Goal: Task Accomplishment & Management: Complete application form

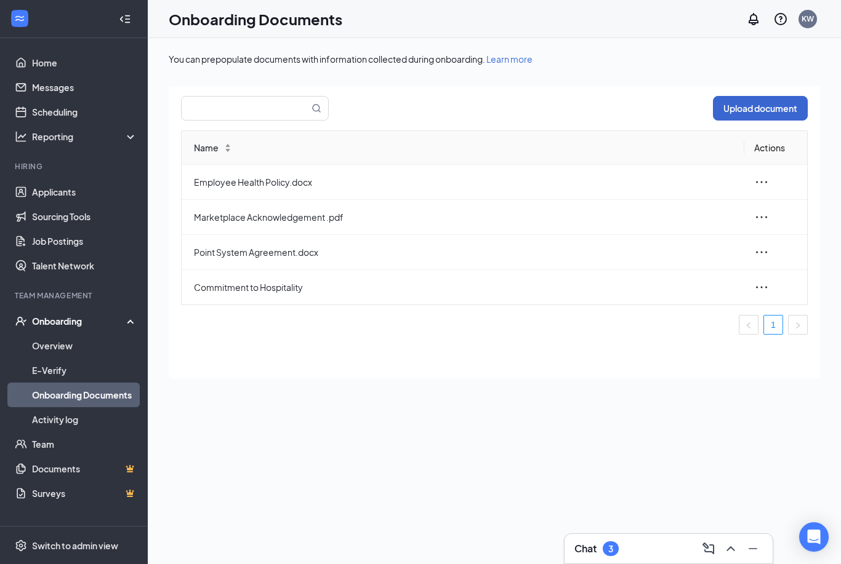
click at [753, 106] on button "Upload document" at bounding box center [760, 108] width 95 height 25
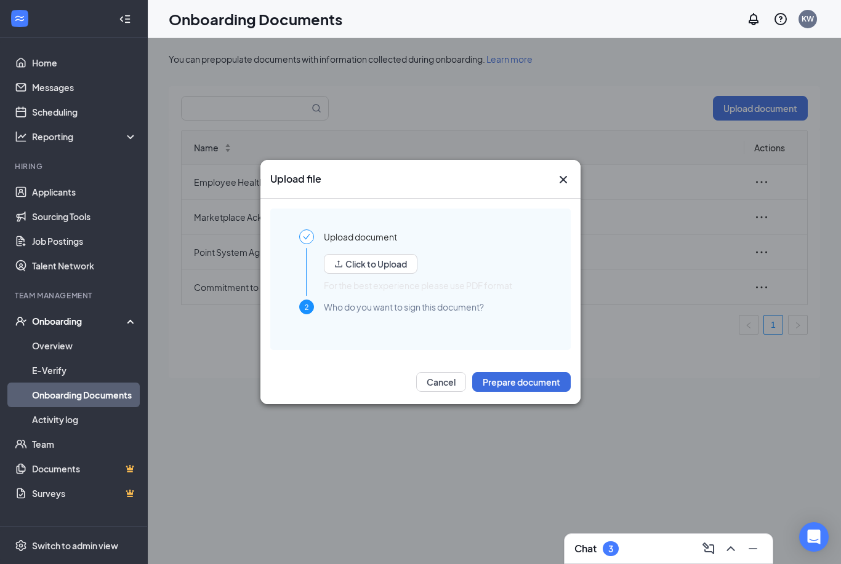
click at [489, 374] on button "Prepare document" at bounding box center [521, 382] width 98 height 20
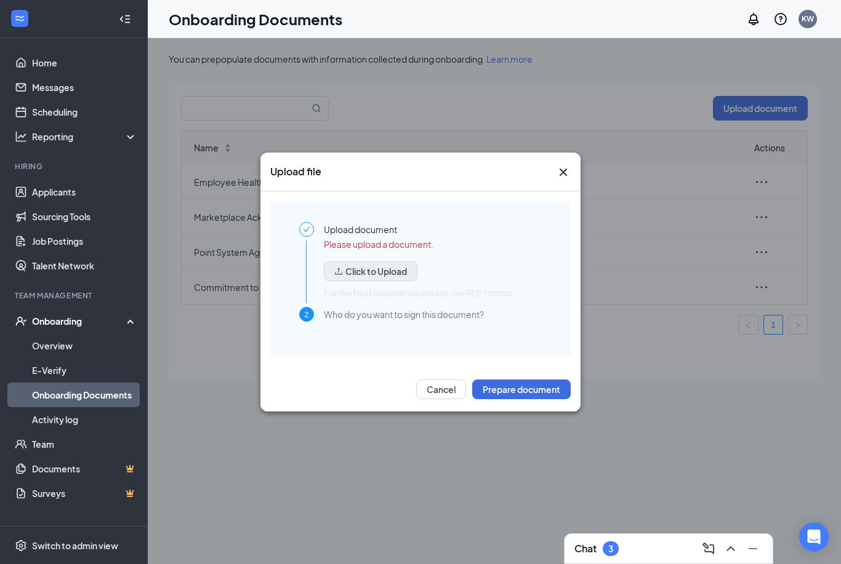
click at [343, 279] on button "Click to Upload" at bounding box center [371, 272] width 94 height 20
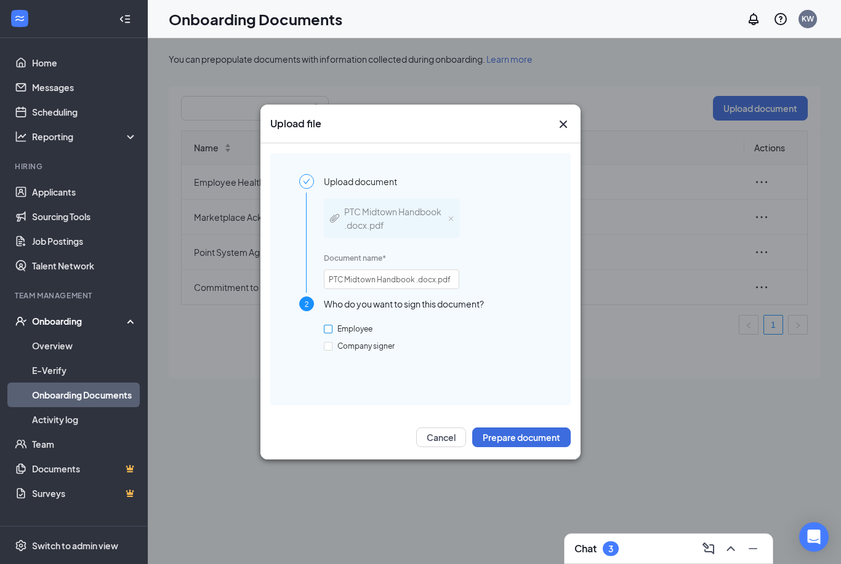
click at [332, 331] on span "Employee" at bounding box center [354, 328] width 45 height 9
click at [332, 331] on input "Employee" at bounding box center [328, 329] width 9 height 9
checkbox input "true"
click at [331, 353] on div "Employee Company signer" at bounding box center [433, 352] width 218 height 63
click at [328, 347] on input "Company signer" at bounding box center [328, 346] width 9 height 9
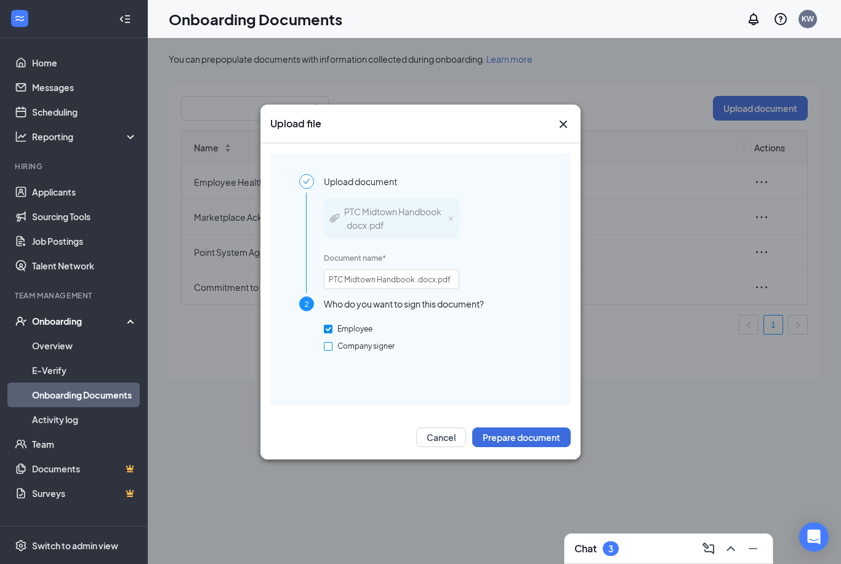
checkbox input "true"
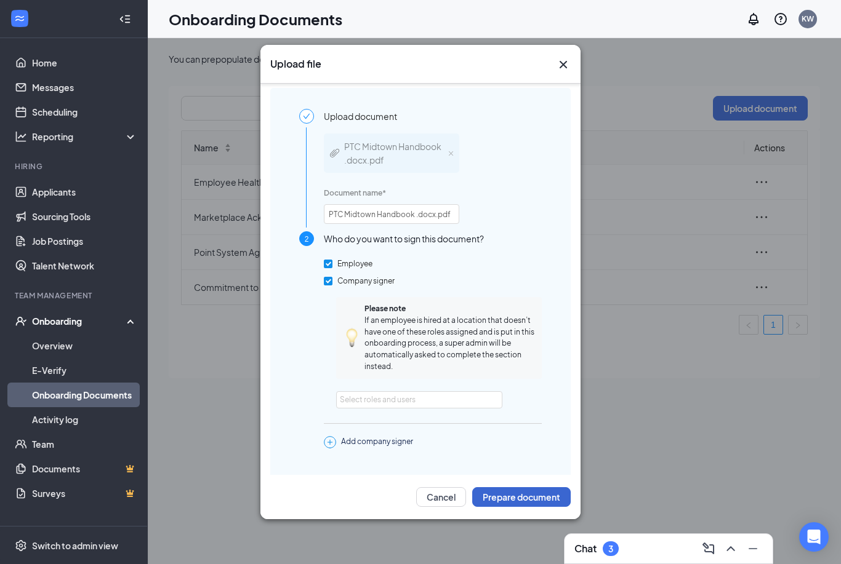
scroll to position [4, 0]
click at [492, 507] on button "Prepare document" at bounding box center [521, 498] width 98 height 20
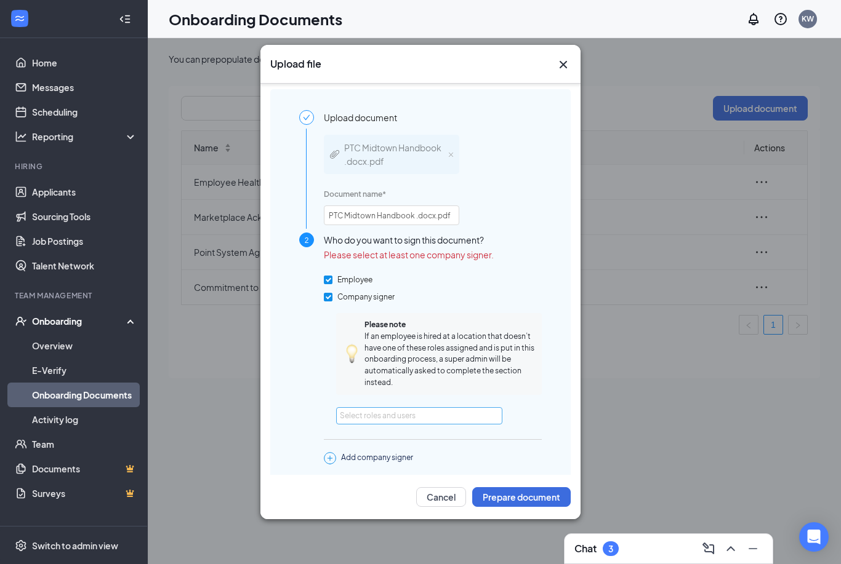
click at [385, 410] on div "Select roles and users" at bounding box center [416, 416] width 152 height 12
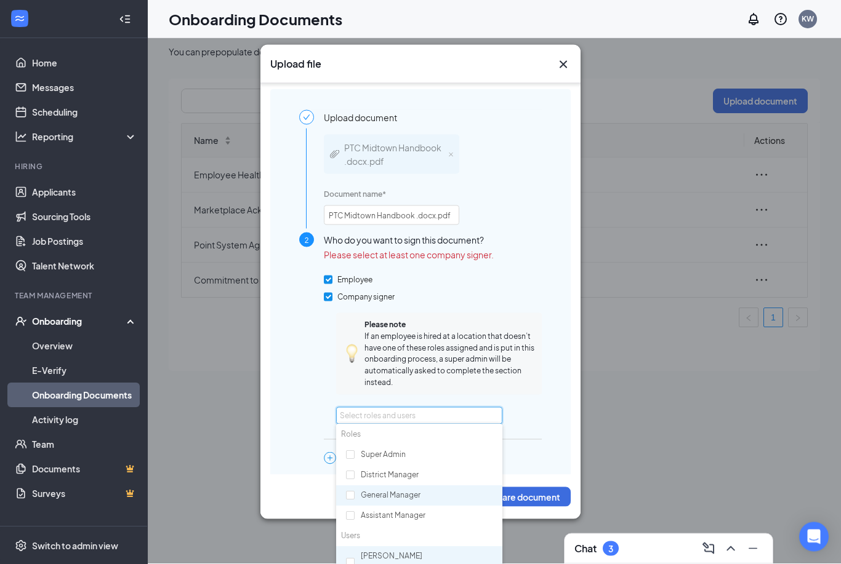
scroll to position [7, 0]
click at [355, 558] on div "[PERSON_NAME] [EMAIL_ADDRESS][DEMOGRAPHIC_DATA][DOMAIN_NAME]" at bounding box center [419, 563] width 166 height 33
checkbox input "true"
click at [528, 489] on div "Add company signer" at bounding box center [433, 490] width 218 height 12
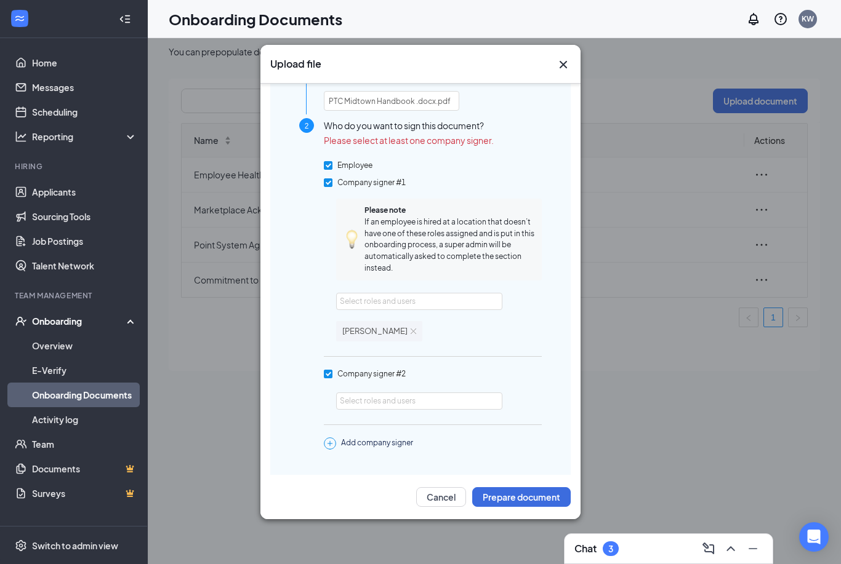
scroll to position [118, 0]
click at [530, 507] on button "Prepare document" at bounding box center [521, 498] width 98 height 20
click at [330, 373] on input "Company signer #2" at bounding box center [328, 375] width 9 height 9
checkbox input "true"
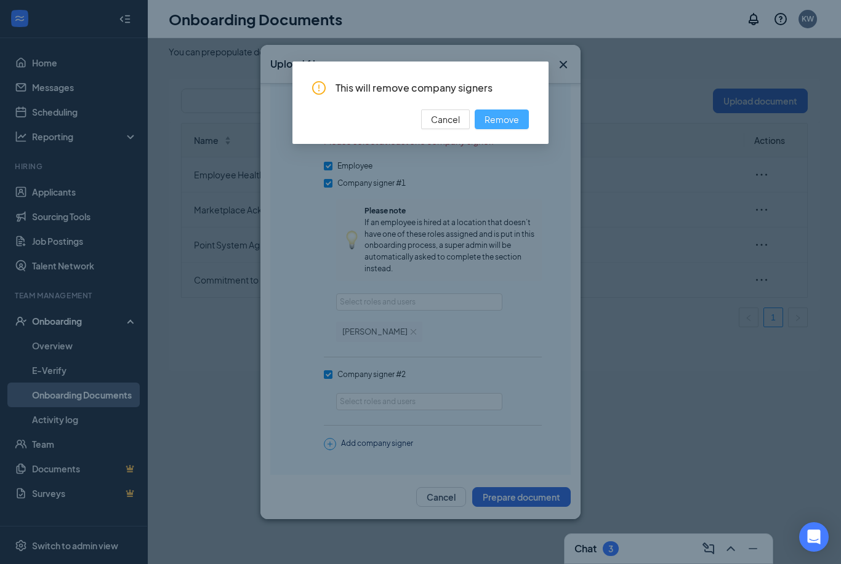
click at [506, 119] on span "Remove" at bounding box center [501, 120] width 34 height 14
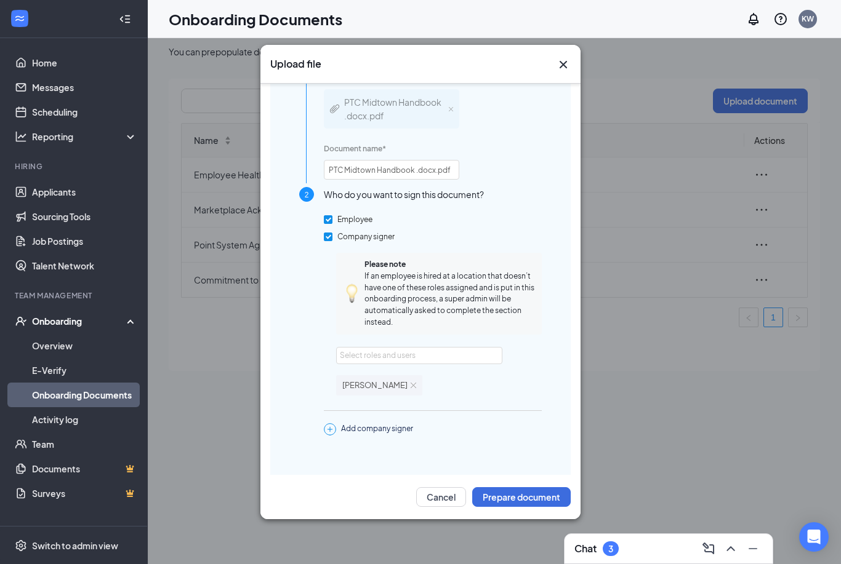
scroll to position [36, 0]
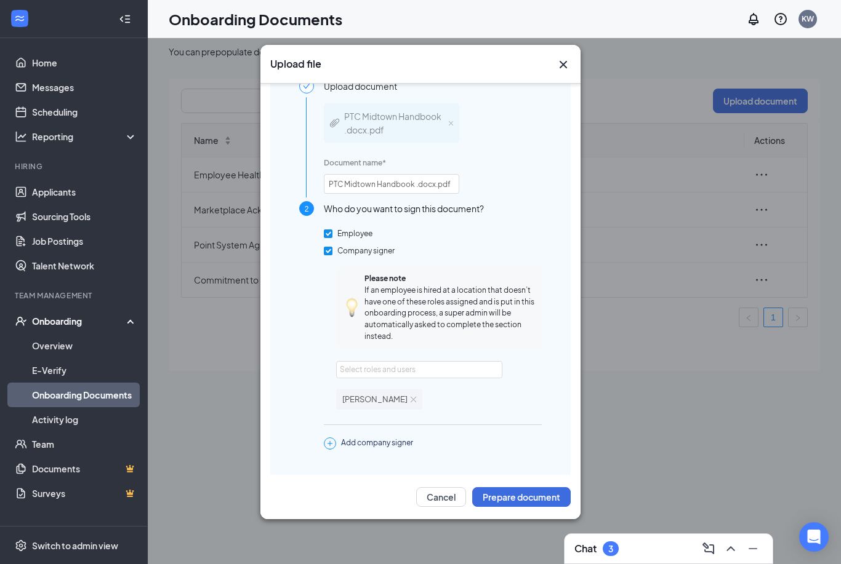
click at [328, 255] on input "Company signer" at bounding box center [328, 251] width 9 height 9
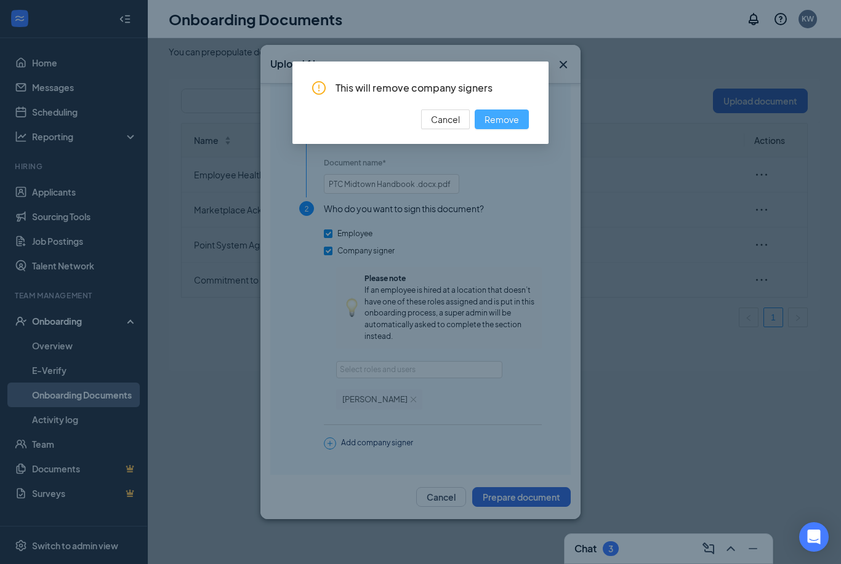
click at [494, 118] on span "Remove" at bounding box center [501, 120] width 34 height 14
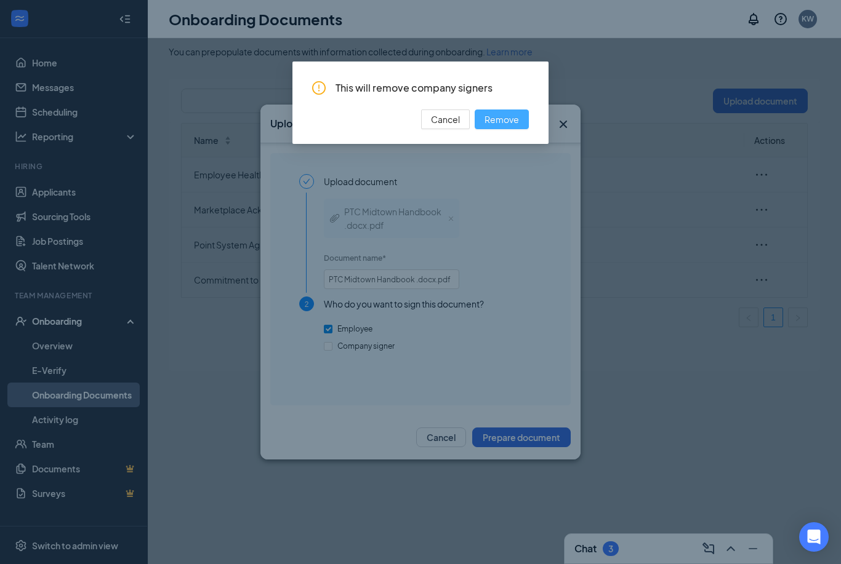
checkbox input "false"
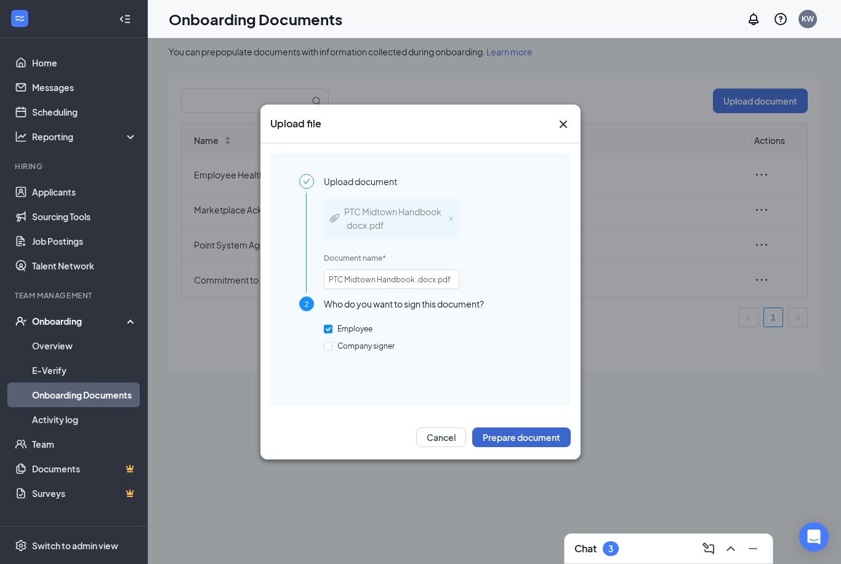
click at [510, 448] on button "Prepare document" at bounding box center [521, 438] width 98 height 20
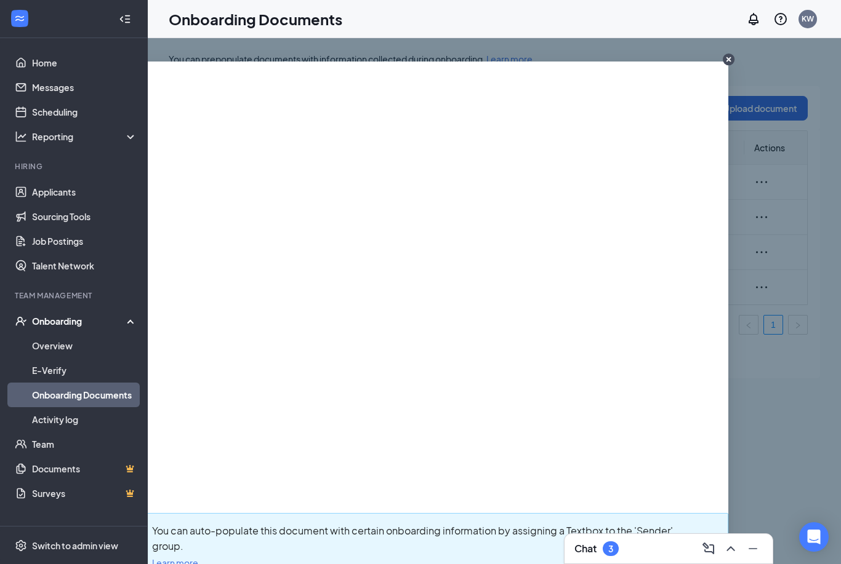
click at [665, 547] on div "Chat 3" at bounding box center [668, 549] width 188 height 20
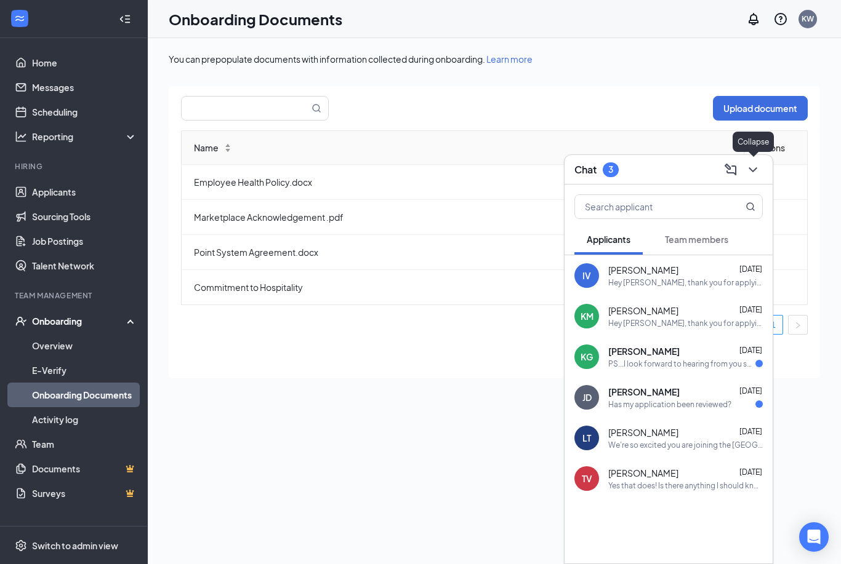
click at [759, 175] on icon "ChevronDown" at bounding box center [752, 170] width 15 height 15
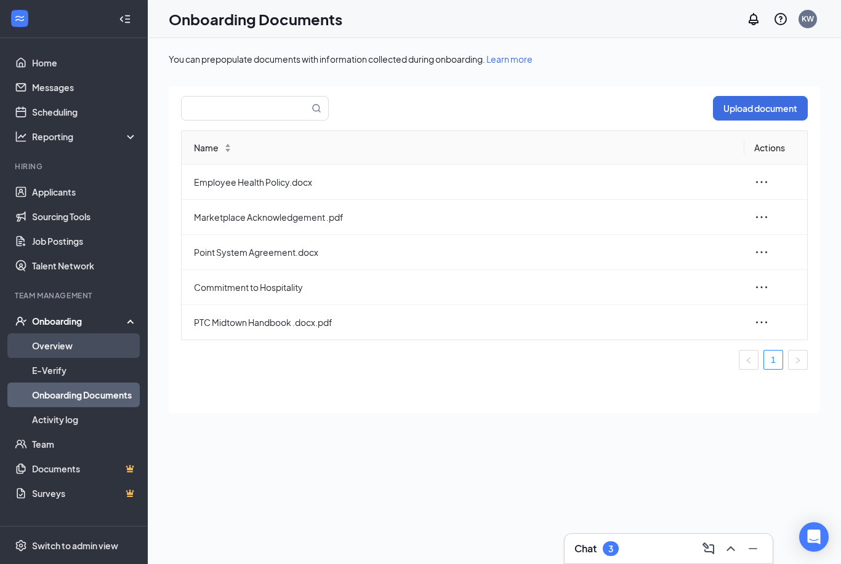
click at [62, 344] on link "Overview" at bounding box center [84, 346] width 105 height 25
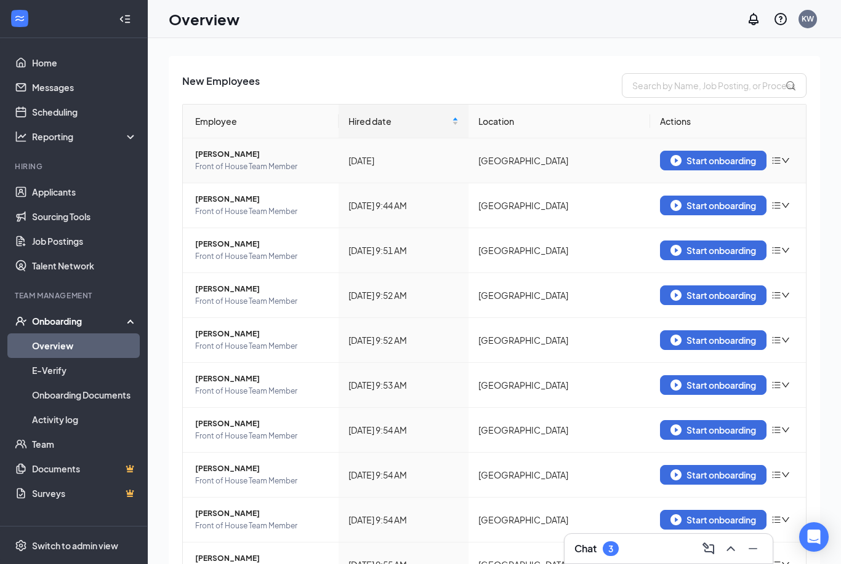
scroll to position [75, 0]
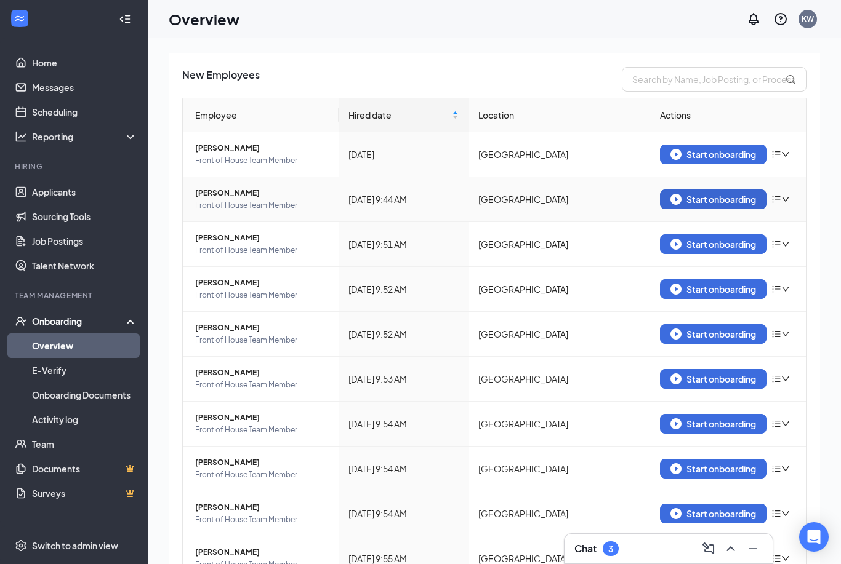
click at [678, 199] on img "button" at bounding box center [675, 199] width 11 height 11
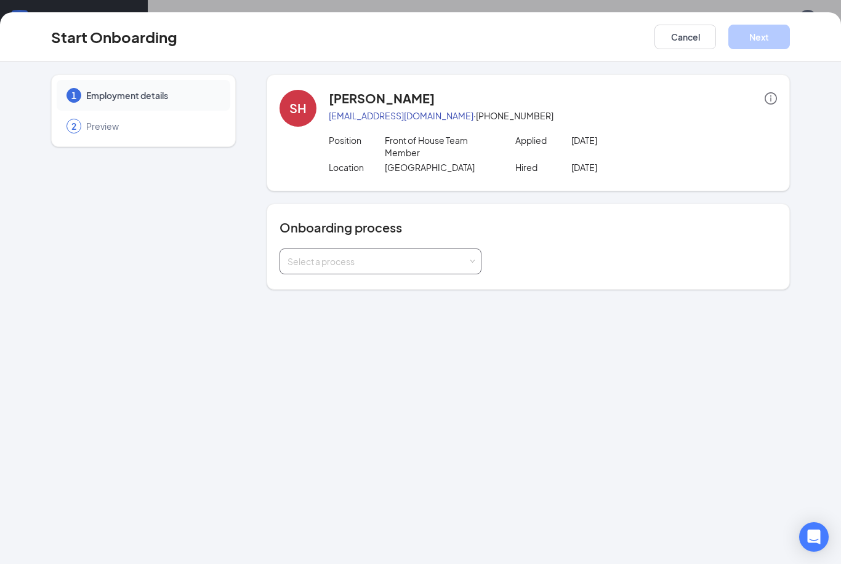
click at [454, 258] on div "Select a process" at bounding box center [377, 261] width 180 height 12
click at [380, 292] on li "Standard Onboarding" at bounding box center [380, 288] width 202 height 22
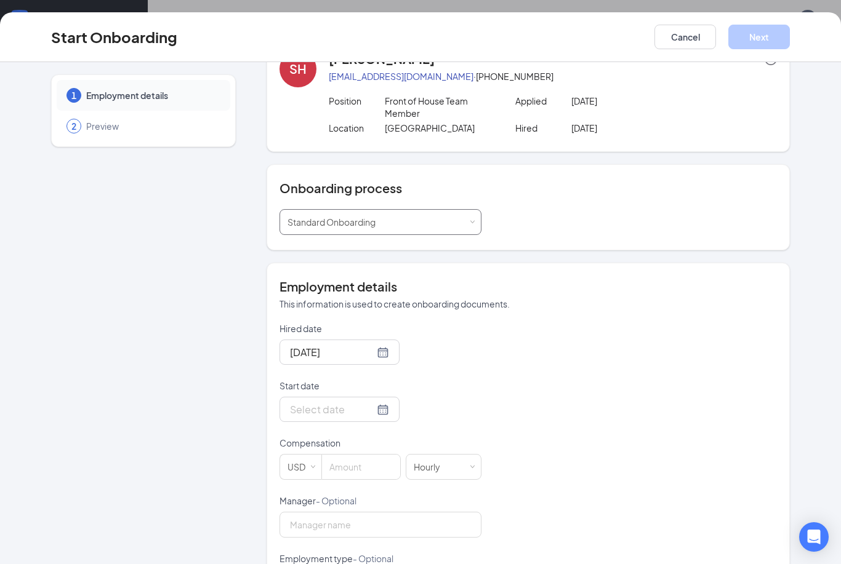
scroll to position [44, 0]
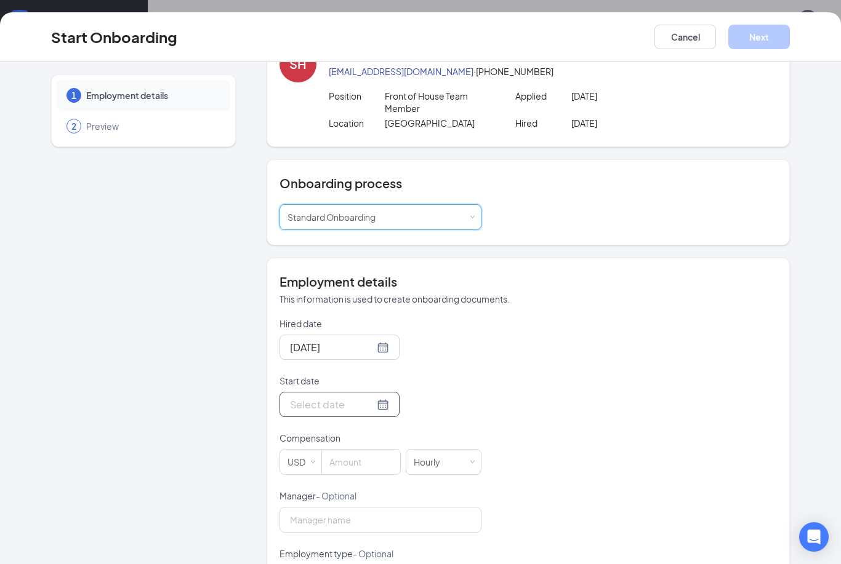
click at [366, 410] on div at bounding box center [339, 404] width 99 height 15
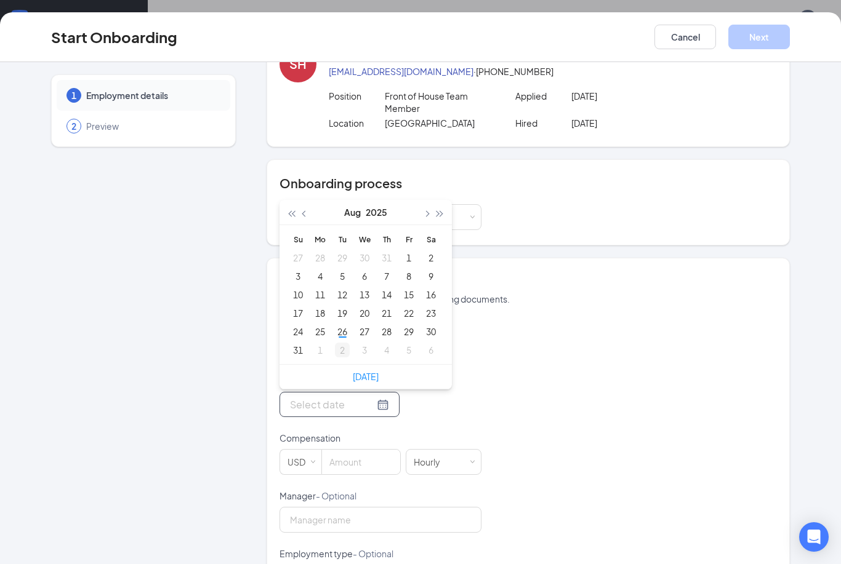
type input "[DATE]"
click at [317, 348] on div "1" at bounding box center [320, 350] width 15 height 15
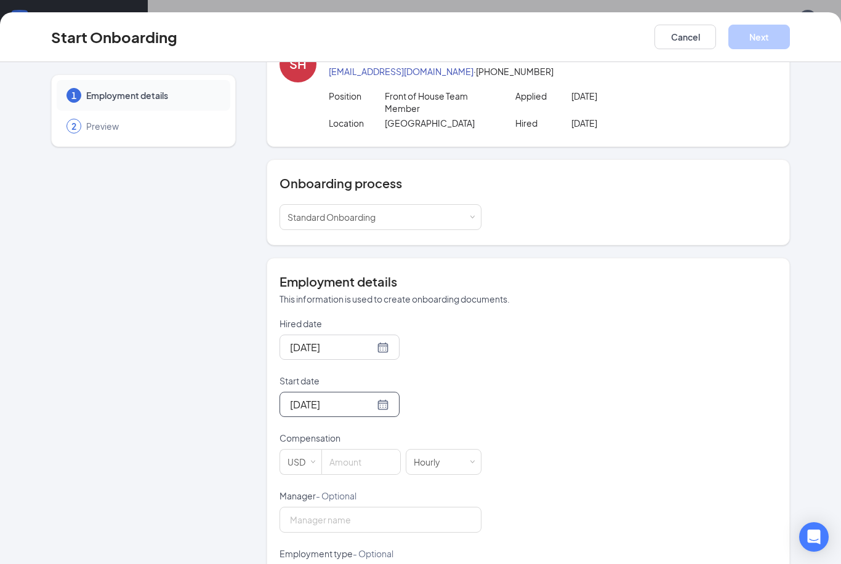
scroll to position [92, 0]
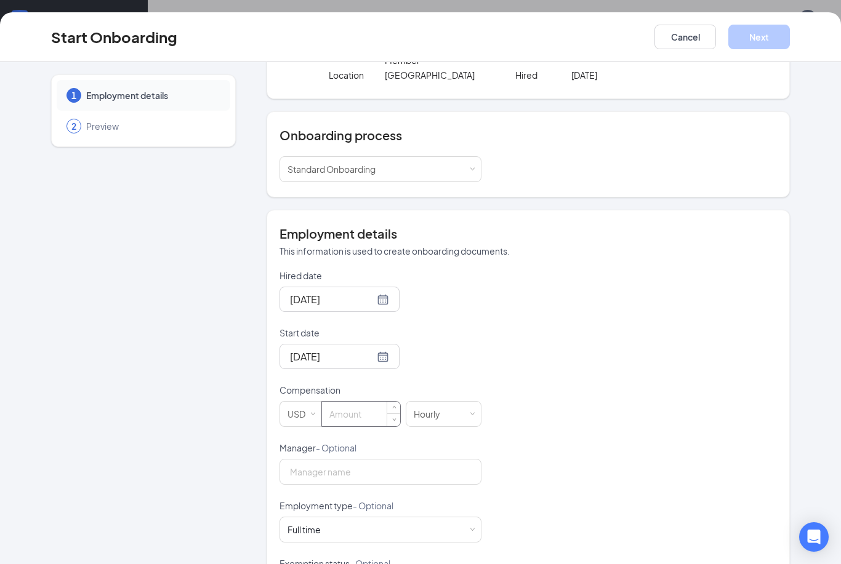
click at [334, 409] on input at bounding box center [361, 414] width 78 height 25
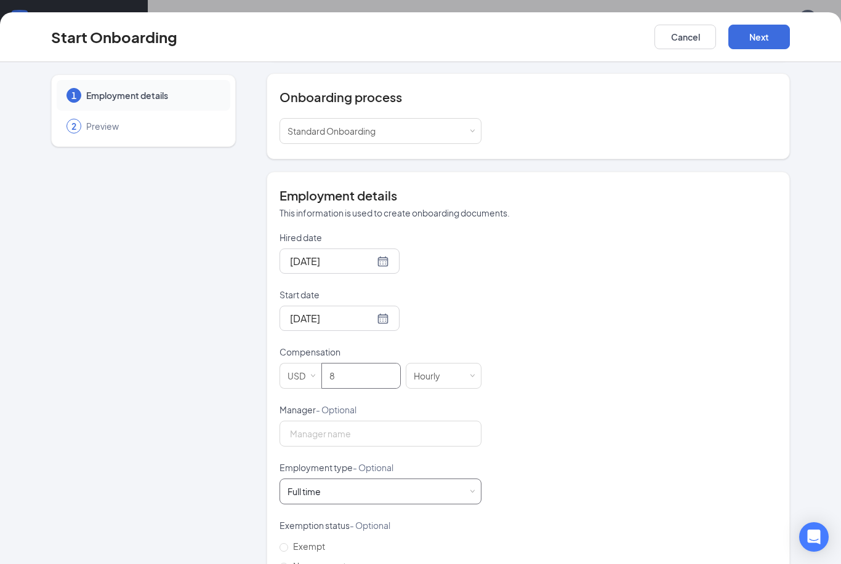
scroll to position [129, 0]
type input "8"
click at [394, 500] on div "Full time Works 30+ hours per week and is reasonably expected to work" at bounding box center [380, 493] width 186 height 25
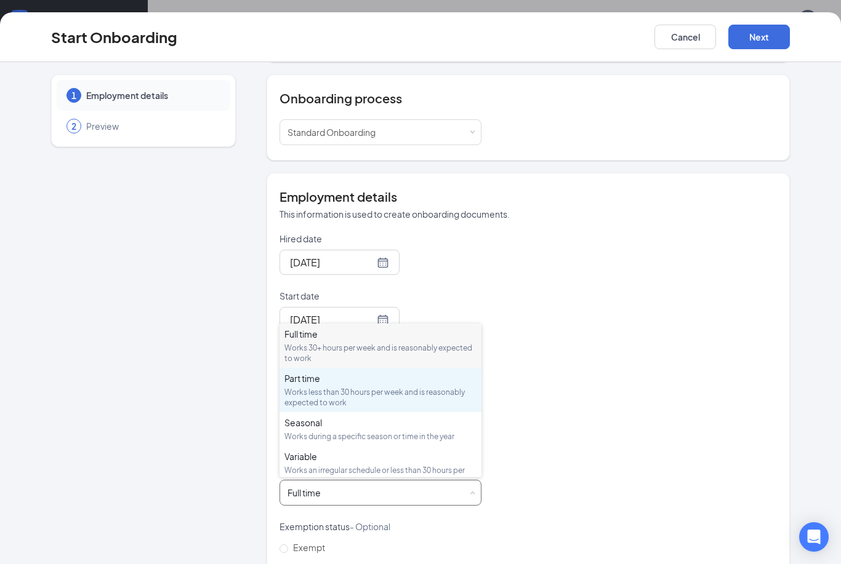
click at [381, 398] on div "Works less than 30 hours per week and is reasonably expected to work" at bounding box center [380, 397] width 192 height 21
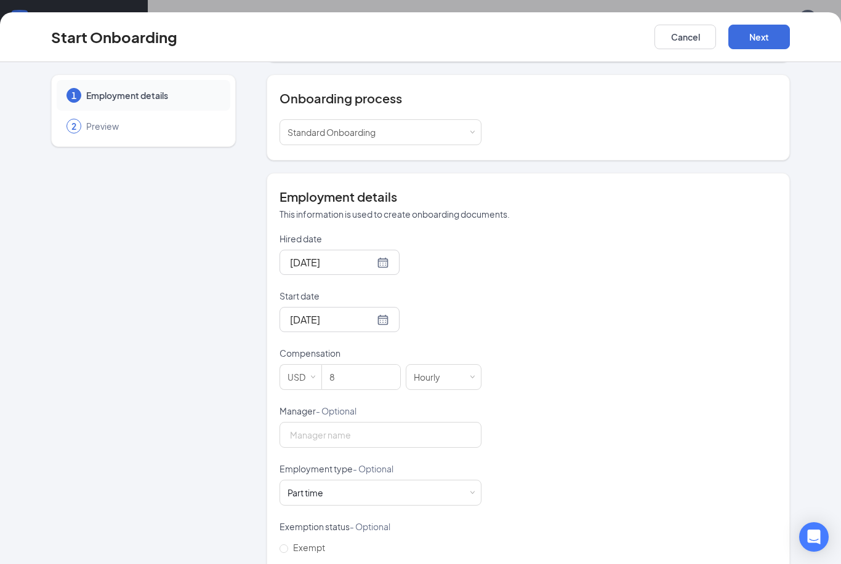
click at [338, 564] on span "Non-exempt" at bounding box center [319, 567] width 63 height 11
click at [288, 564] on input "Non-exempt" at bounding box center [283, 568] width 9 height 9
radio input "true"
click at [759, 42] on button "Next" at bounding box center [759, 37] width 62 height 25
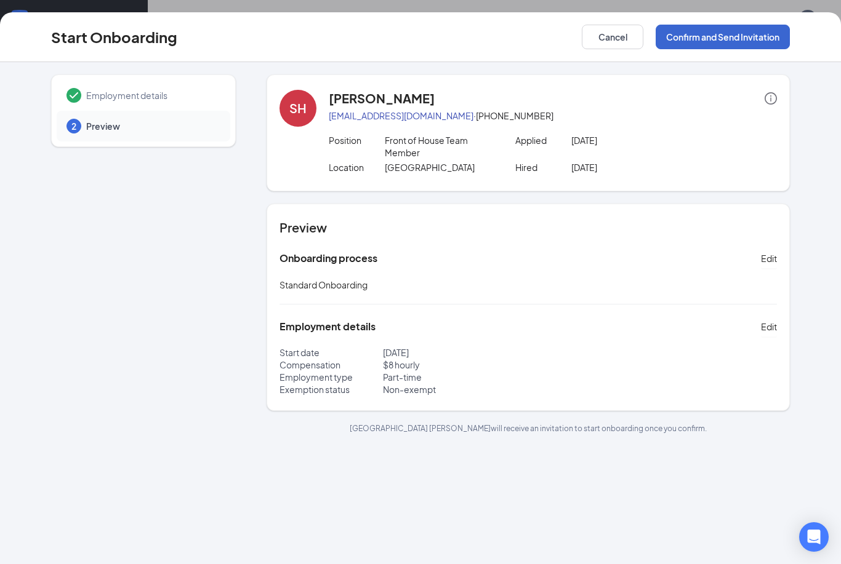
scroll to position [0, 0]
click at [760, 33] on button "Confirm and Send Invitation" at bounding box center [723, 37] width 134 height 25
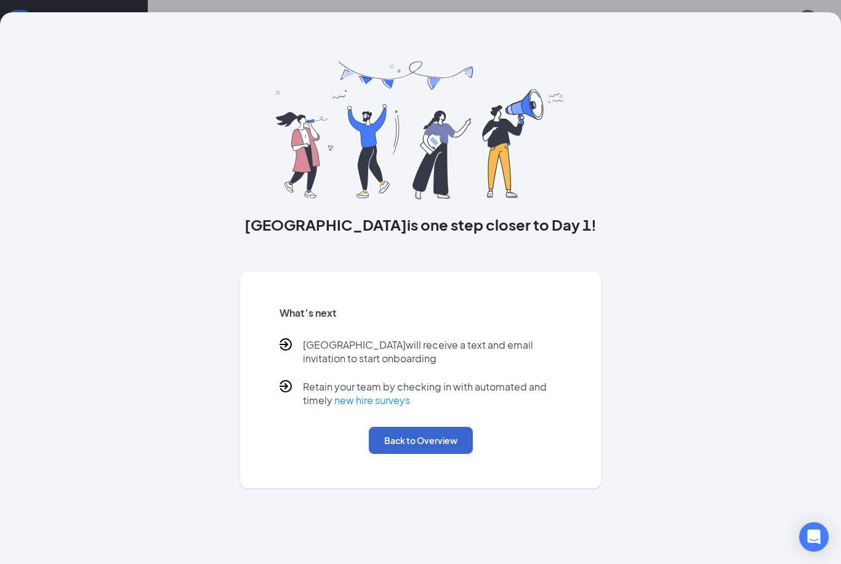
click at [430, 447] on button "Back to Overview" at bounding box center [421, 440] width 104 height 27
